Goal: Task Accomplishment & Management: Manage account settings

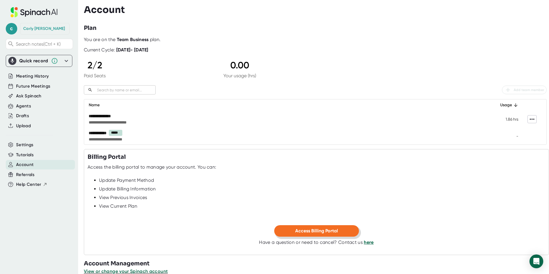
click at [312, 232] on span "Access Billing Portal" at bounding box center [316, 230] width 43 height 5
click at [524, 87] on span "Add team member" at bounding box center [524, 89] width 40 height 7
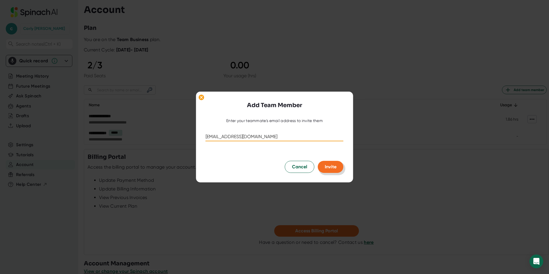
type input "[EMAIL_ADDRESS][DOMAIN_NAME]"
click at [331, 166] on span "Invite" at bounding box center [330, 166] width 12 height 5
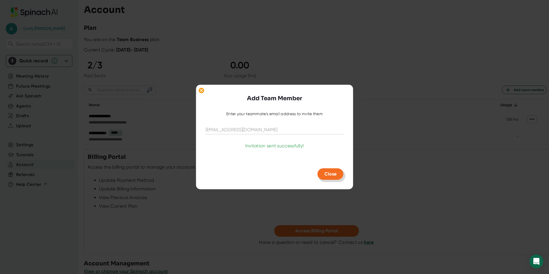
click at [335, 174] on span "Close" at bounding box center [330, 173] width 12 height 5
